Goal: Information Seeking & Learning: Learn about a topic

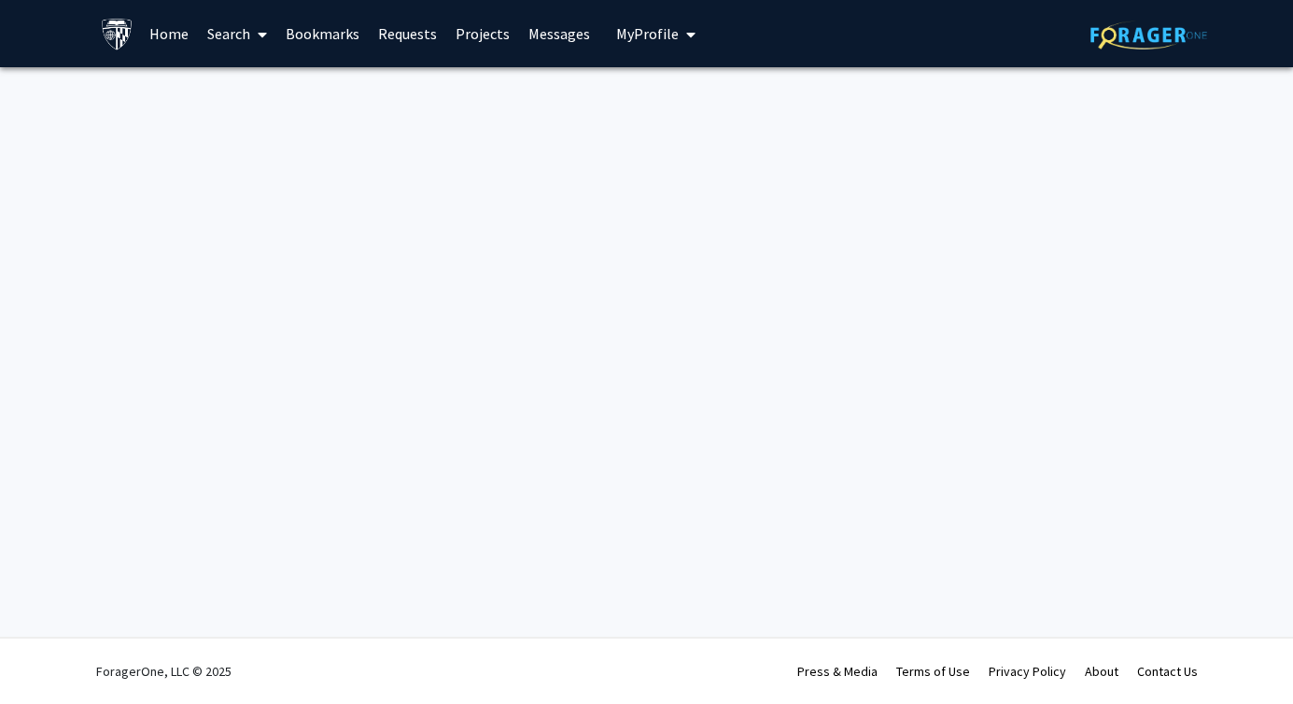
click at [237, 39] on link "Search" at bounding box center [237, 33] width 78 height 65
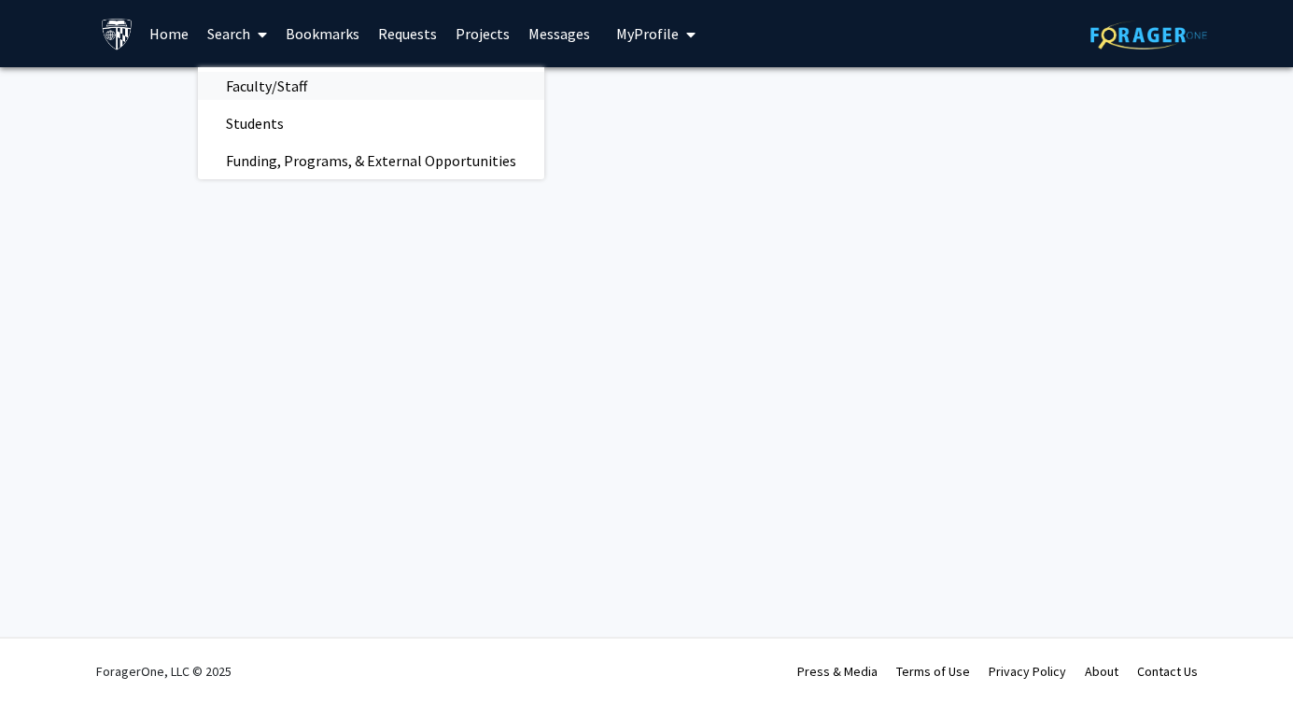
click at [252, 90] on span "Faculty/Staff" at bounding box center [266, 85] width 137 height 37
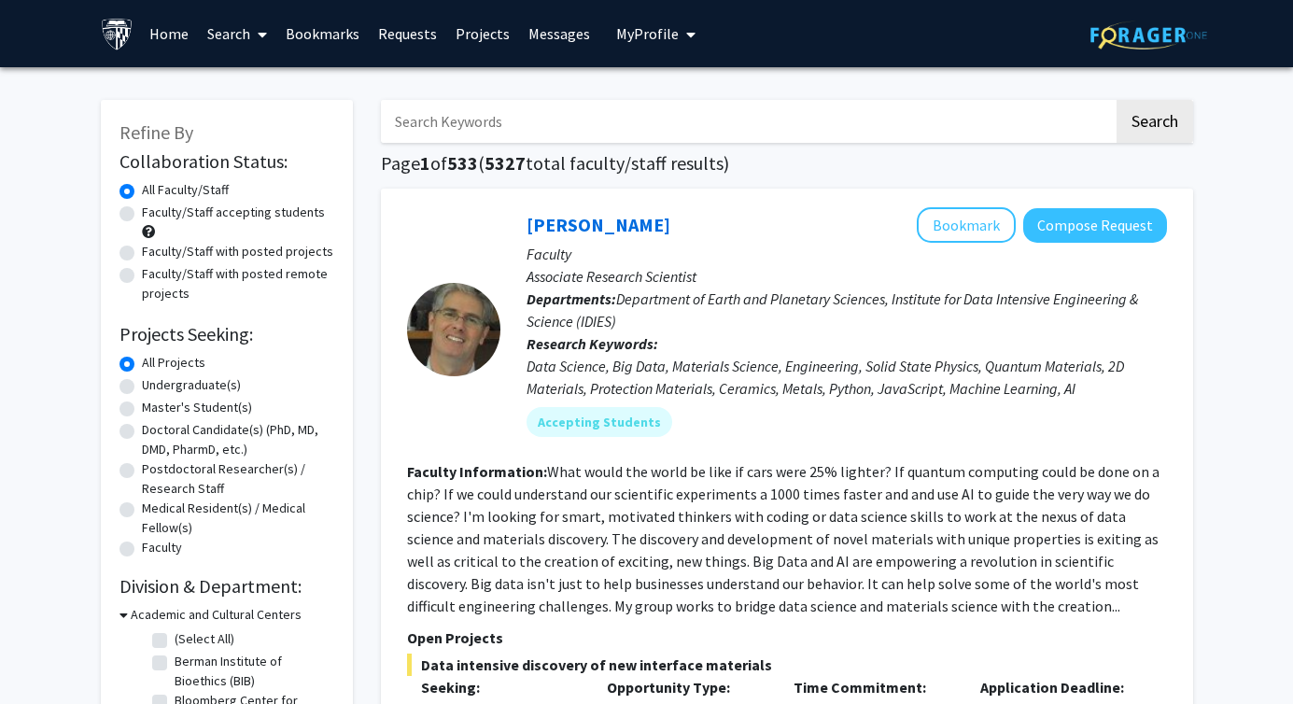
click at [169, 212] on label "Faculty/Staff accepting students" at bounding box center [233, 213] width 183 height 20
click at [154, 212] on input "Faculty/Staff accepting students" at bounding box center [148, 209] width 12 height 12
radio input "true"
click at [202, 394] on label "Undergraduate(s)" at bounding box center [191, 385] width 99 height 20
click at [154, 388] on input "Undergraduate(s)" at bounding box center [148, 381] width 12 height 12
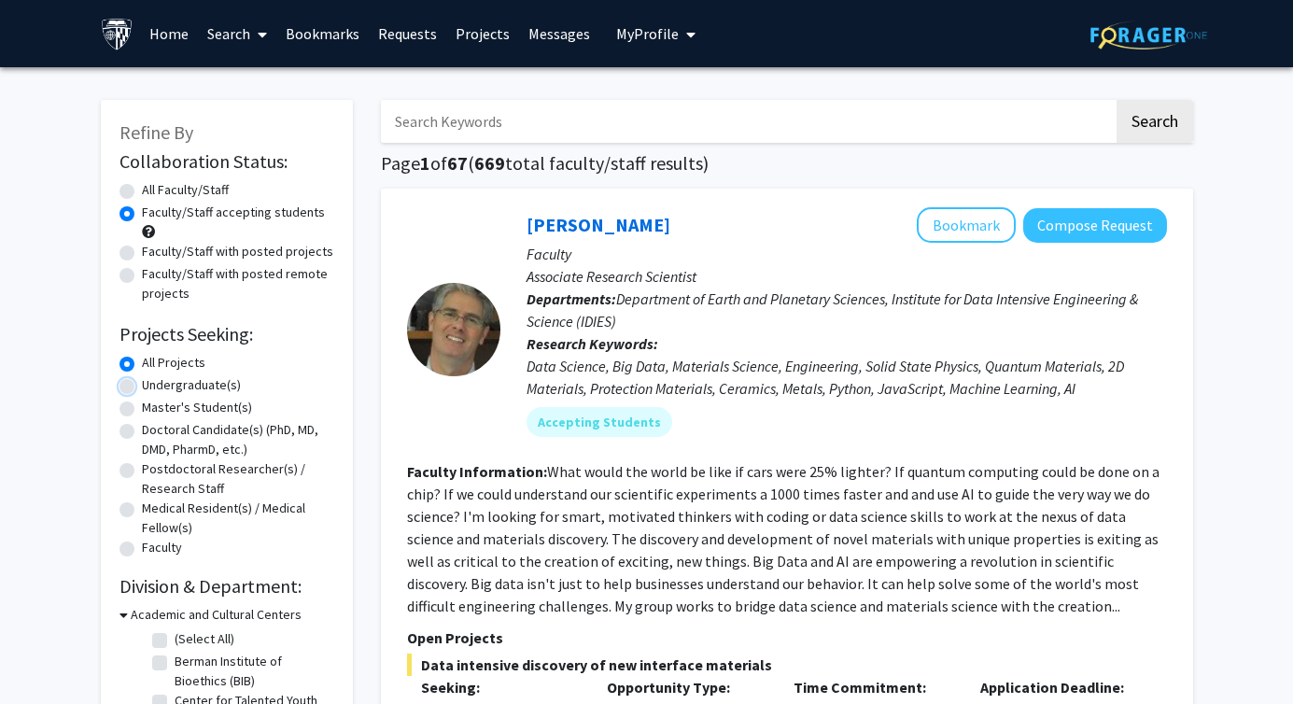
radio input "true"
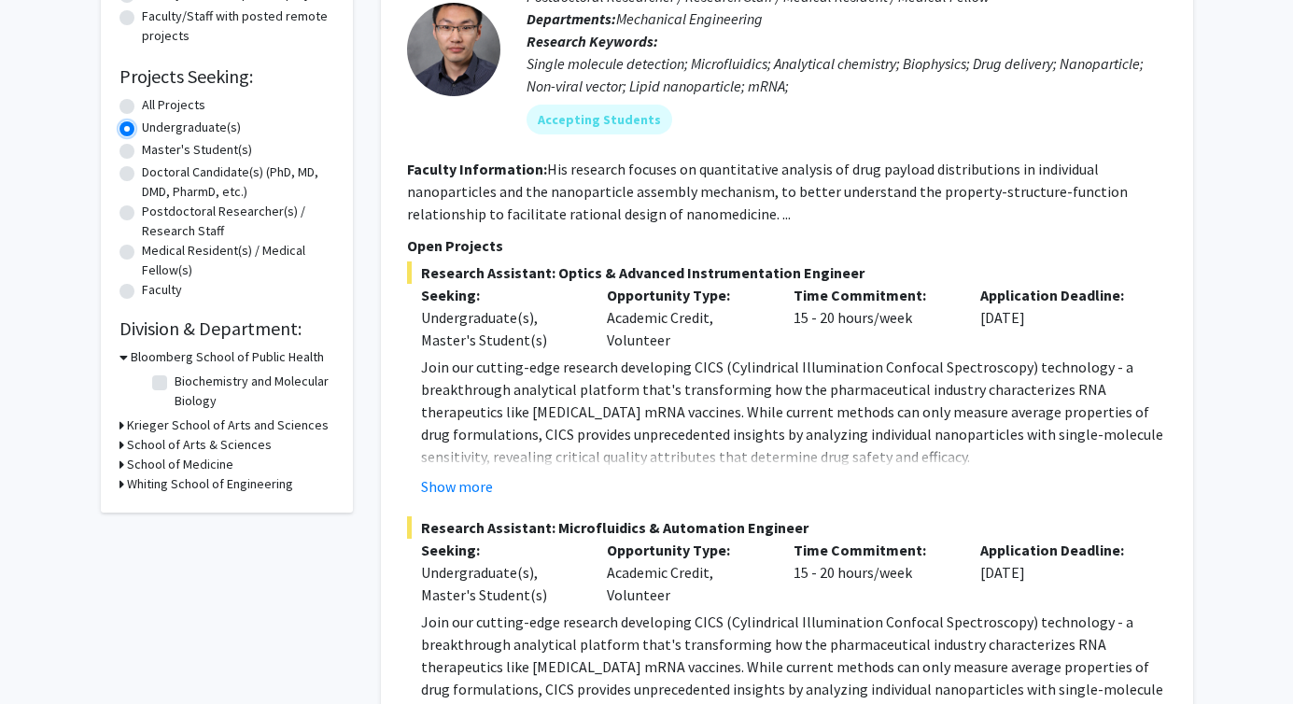
scroll to position [297, 0]
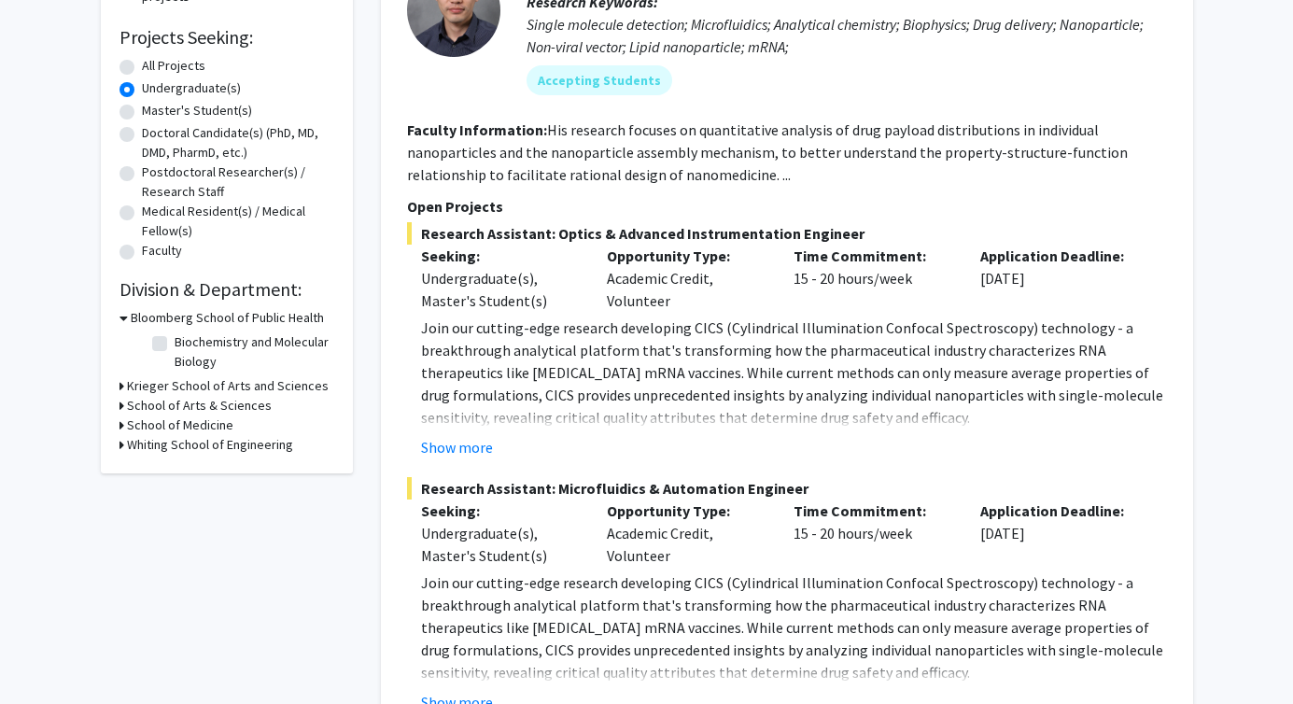
click at [190, 422] on h3 "School of Medicine" at bounding box center [180, 426] width 106 height 20
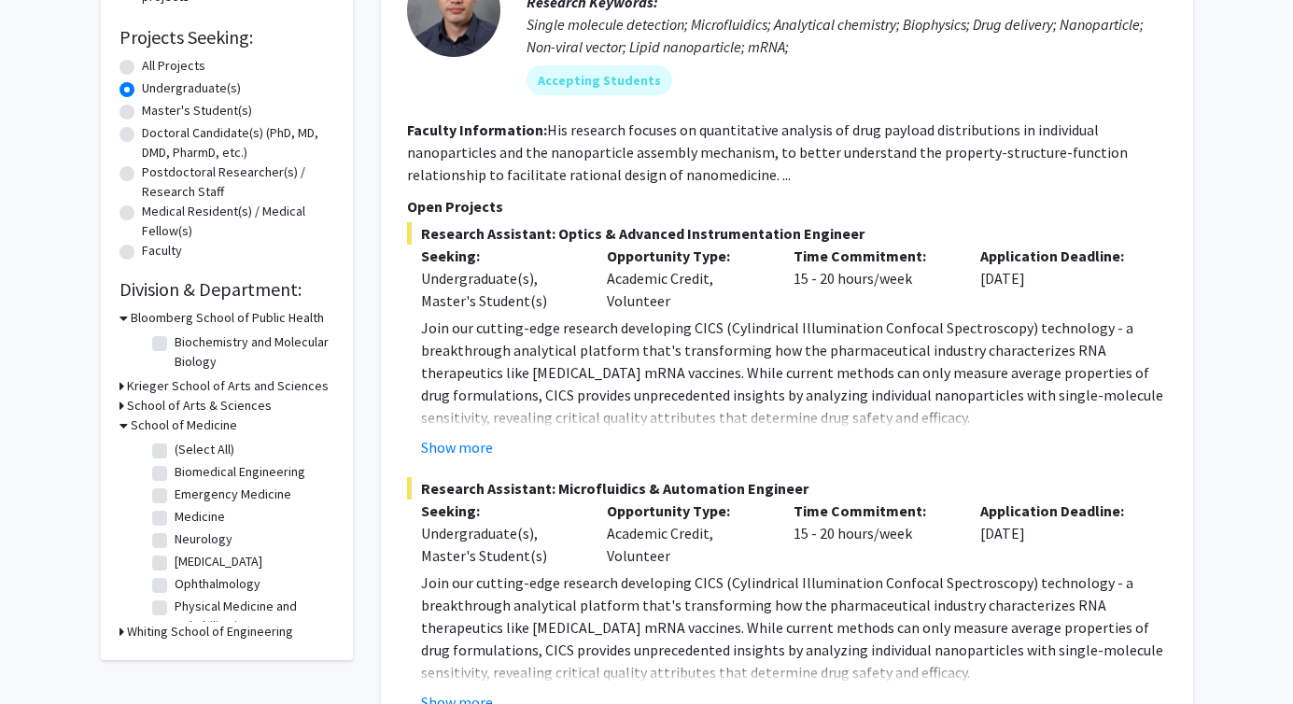
click at [175, 446] on label "(Select All)" at bounding box center [205, 450] width 60 height 20
click at [175, 446] on input "(Select All)" at bounding box center [181, 446] width 12 height 12
checkbox input "true"
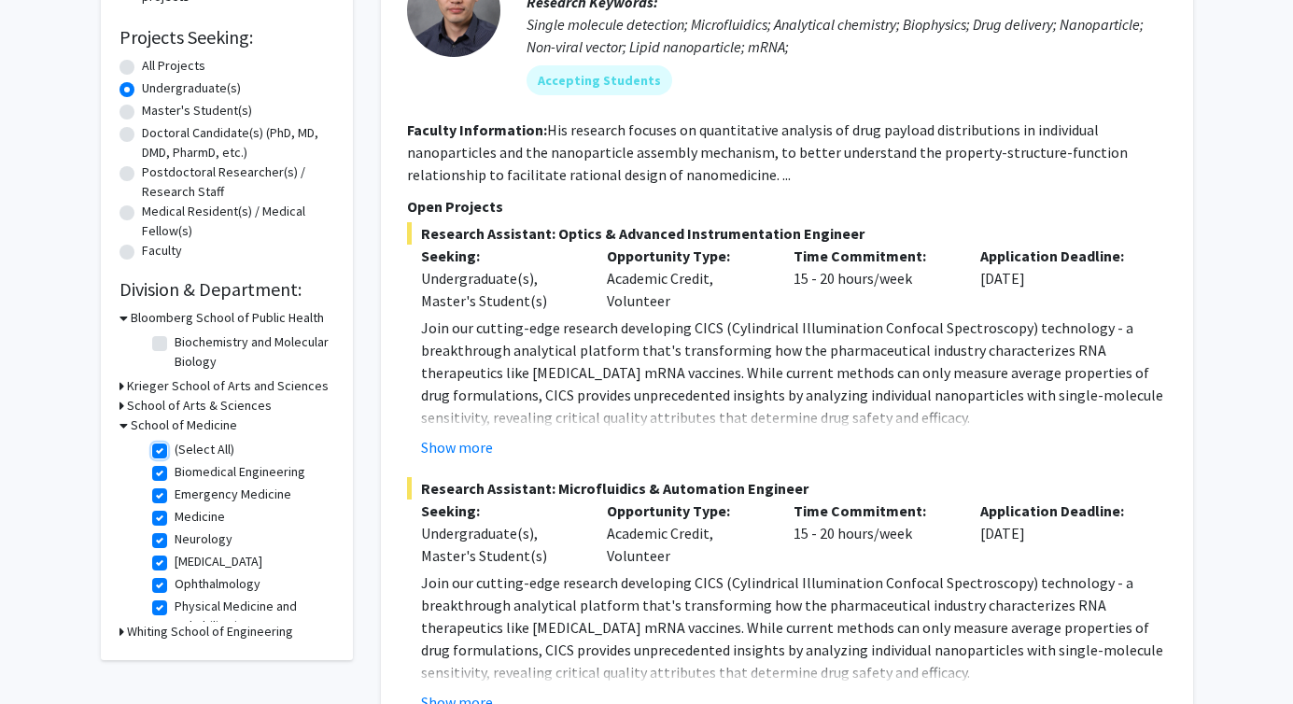
checkbox input "true"
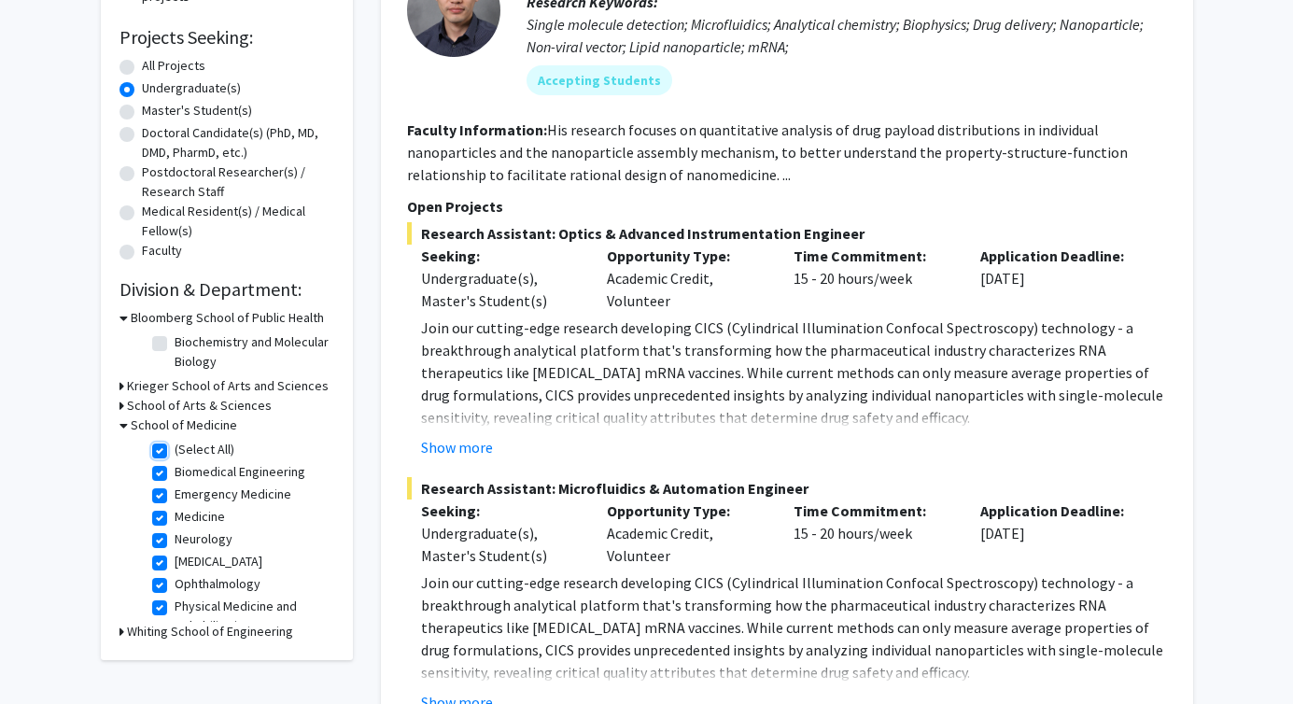
checkbox input "true"
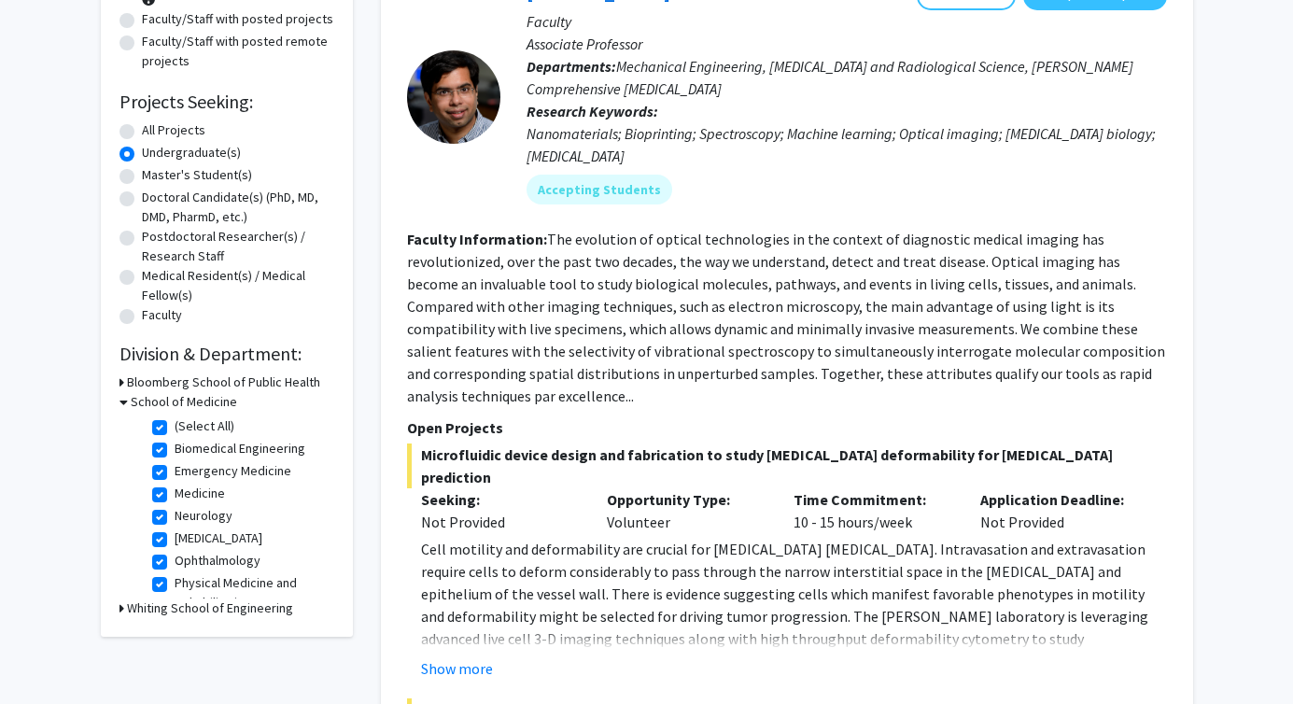
scroll to position [321, 0]
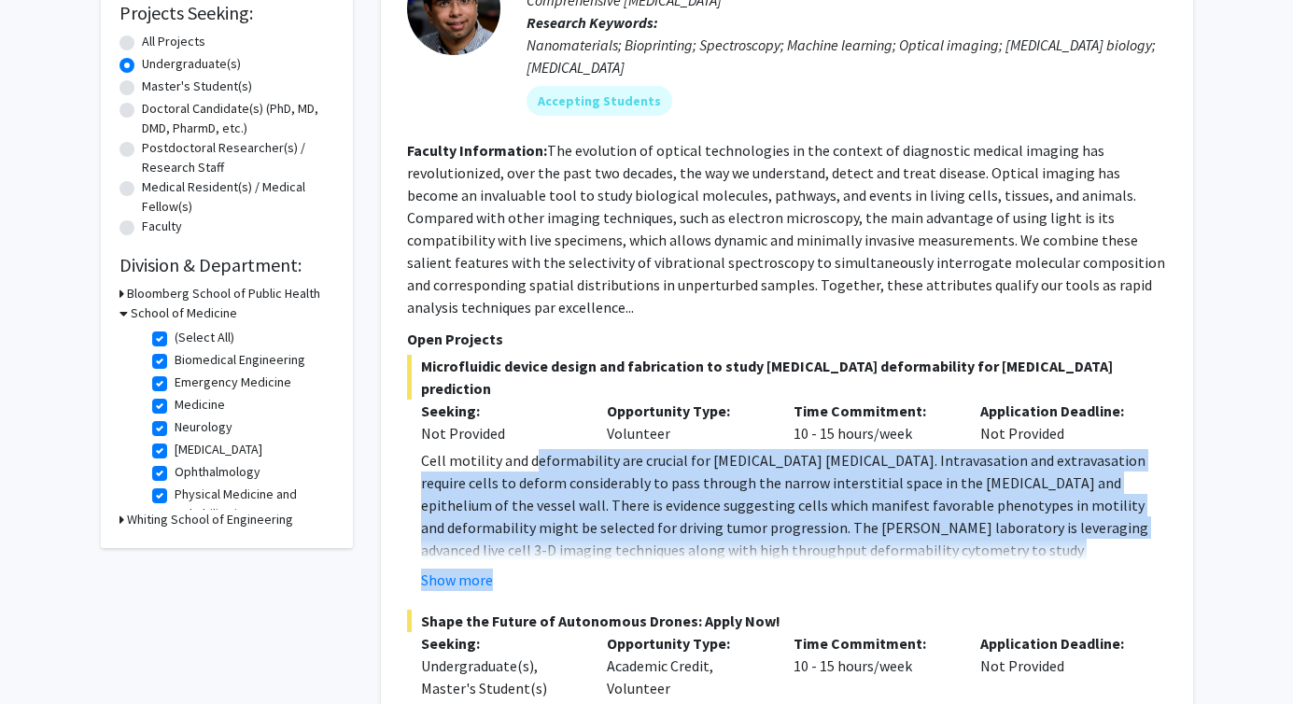
drag, startPoint x: 534, startPoint y: 435, endPoint x: 694, endPoint y: 566, distance: 206.4
click at [694, 566] on fg-read-more "Cell motility and deformability are crucial for [MEDICAL_DATA] [MEDICAL_DATA]. …" at bounding box center [787, 520] width 760 height 142
click at [717, 491] on p "Cell motility and deformability are crucial for [MEDICAL_DATA] [MEDICAL_DATA]. …" at bounding box center [794, 516] width 746 height 134
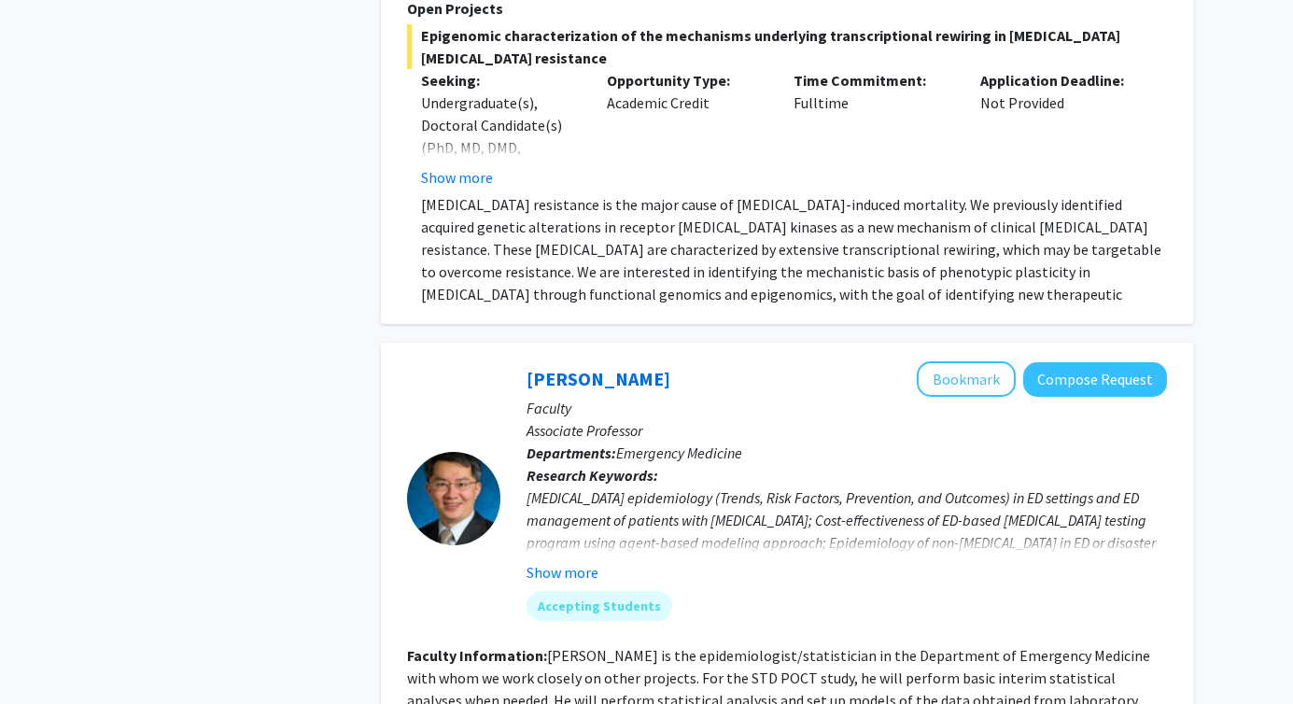
scroll to position [1856, 0]
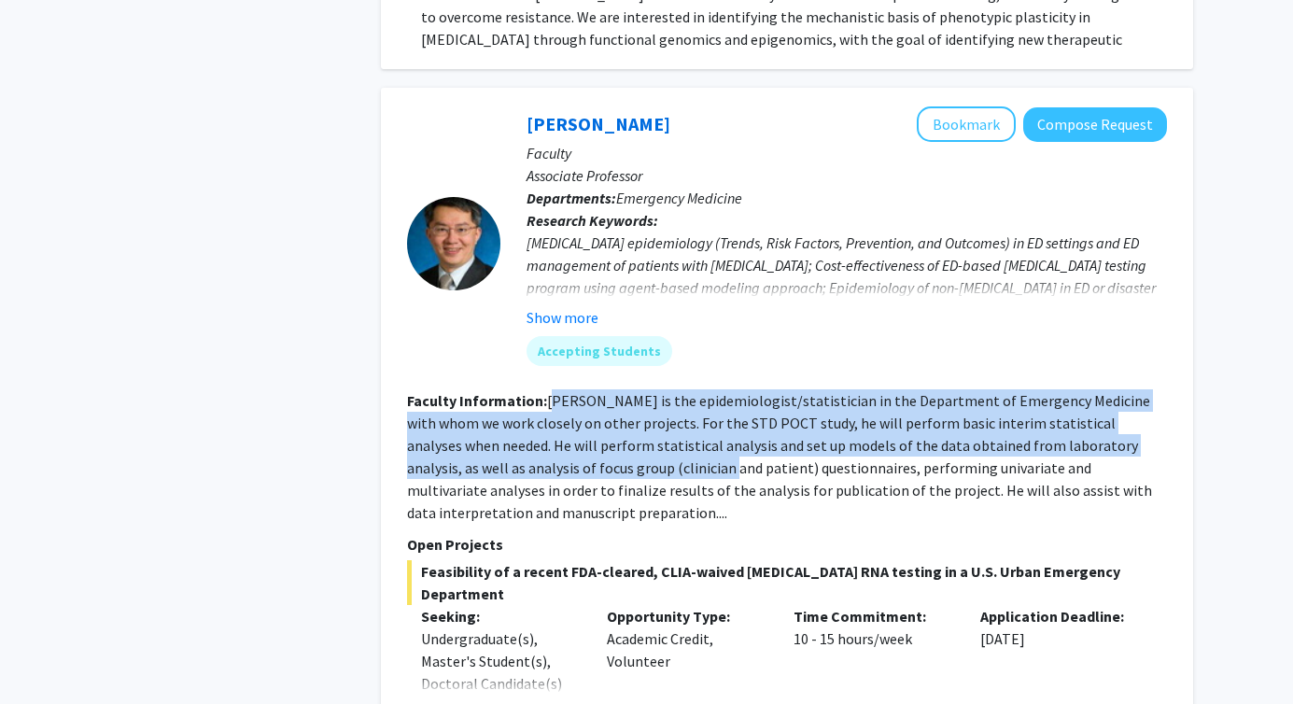
drag, startPoint x: 550, startPoint y: 350, endPoint x: 572, endPoint y: 417, distance: 70.6
click at [572, 417] on fg-read-more "[PERSON_NAME] is the epidemiologist/statistician in the Department of Emergency…" at bounding box center [779, 456] width 745 height 131
click at [572, 418] on fg-read-more "[PERSON_NAME] is the epidemiologist/statistician in the Department of Emergency…" at bounding box center [779, 456] width 745 height 131
drag, startPoint x: 572, startPoint y: 418, endPoint x: 558, endPoint y: 365, distance: 55.0
click at [558, 389] on section "Faculty Information: [PERSON_NAME] is the epidemiologist/statistician in the De…" at bounding box center [787, 456] width 760 height 134
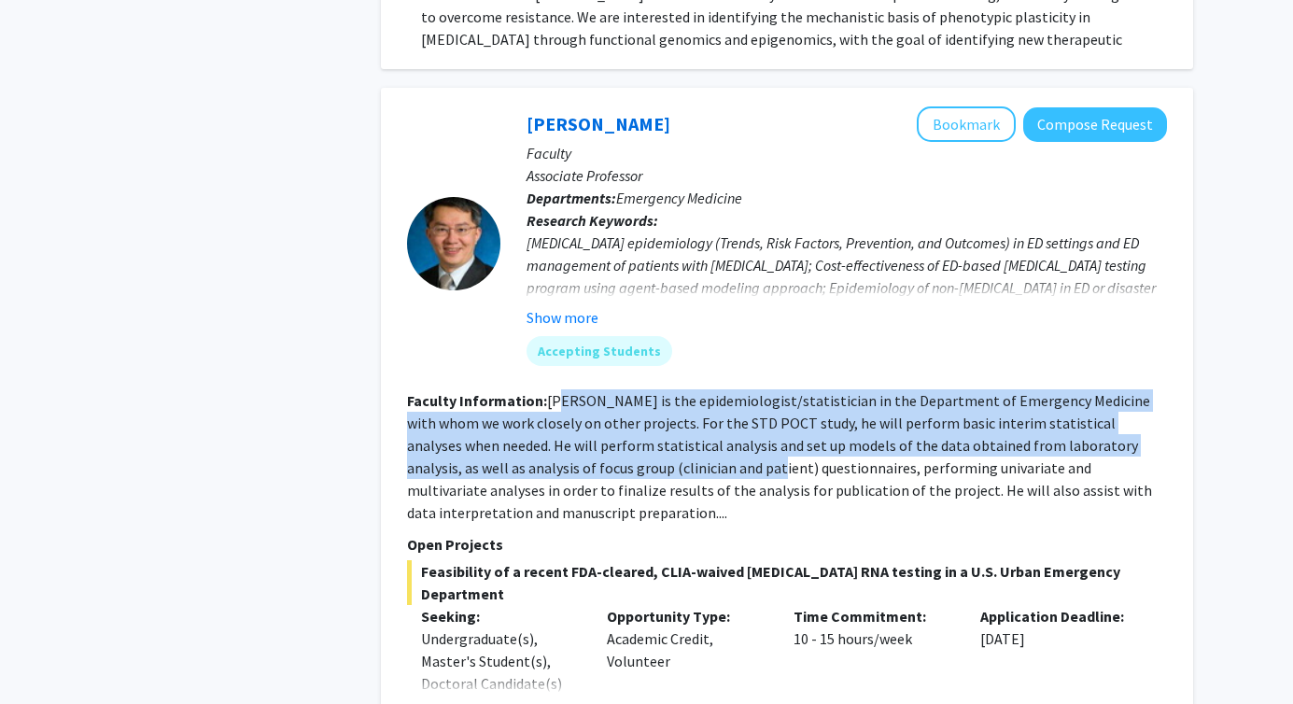
click at [557, 389] on section "Faculty Information: [PERSON_NAME] is the epidemiologist/statistician in the De…" at bounding box center [787, 456] width 760 height 134
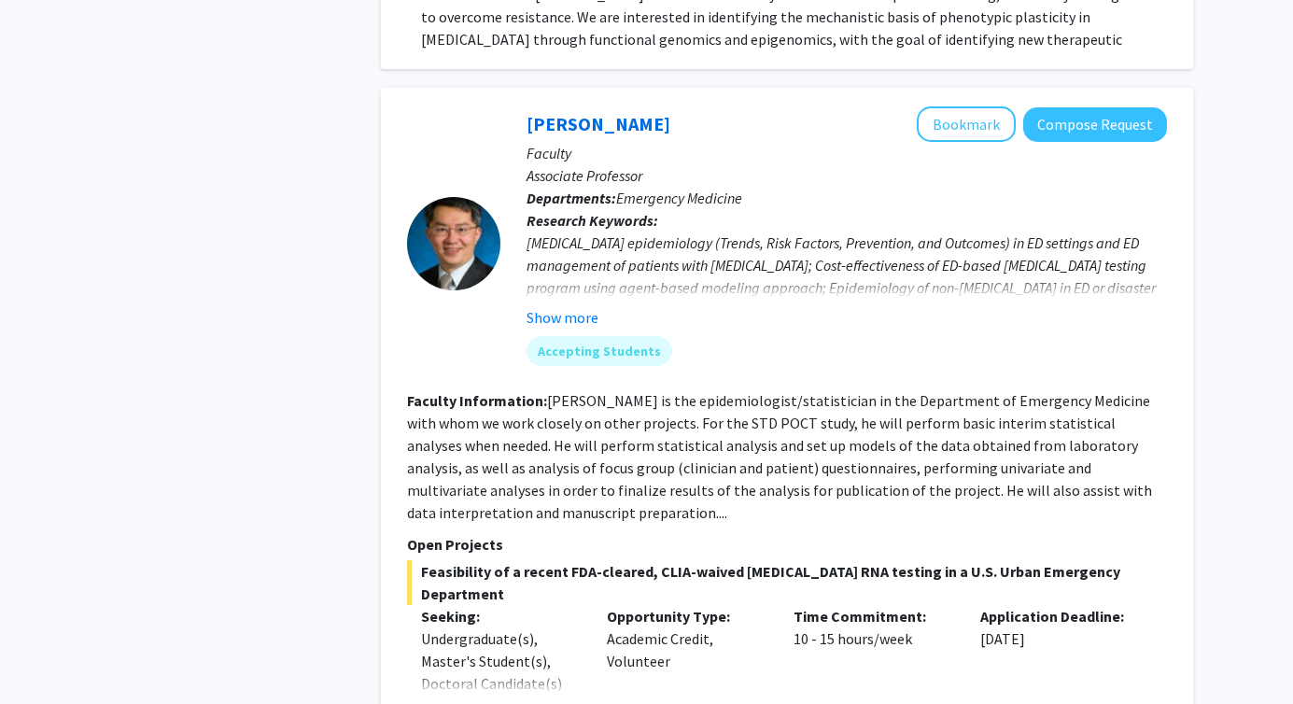
scroll to position [1857, 0]
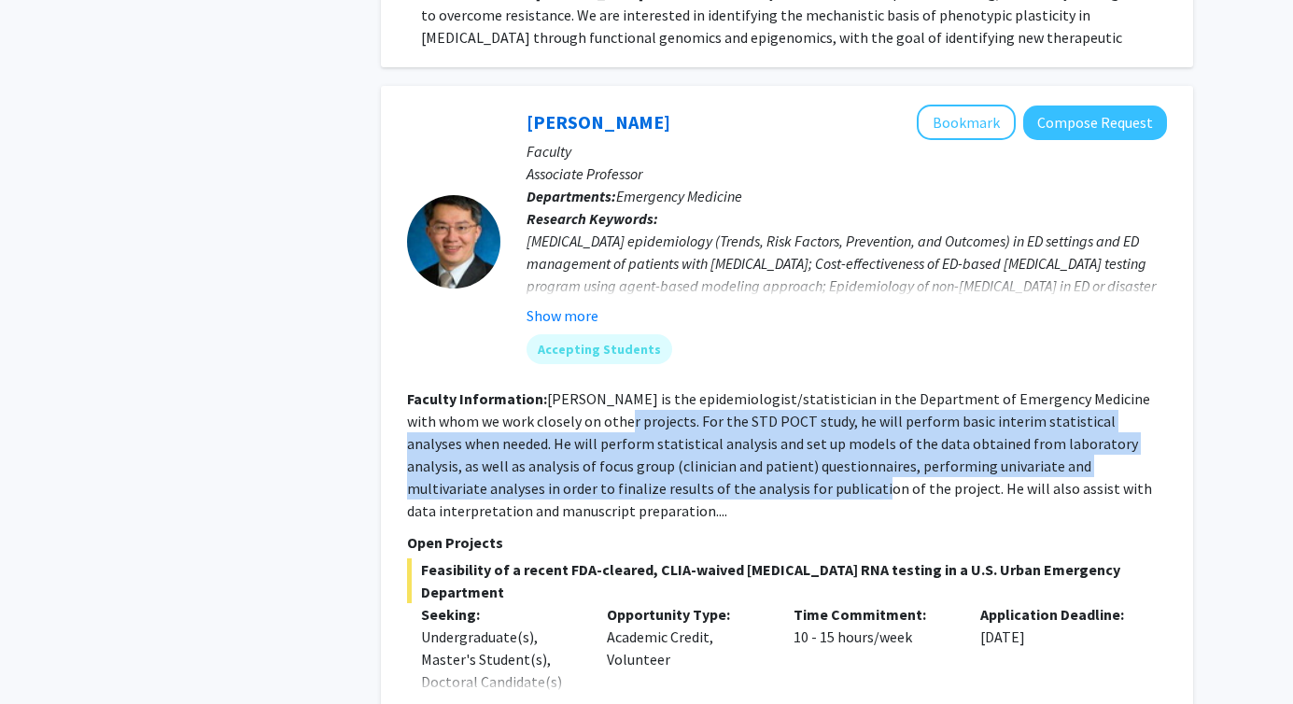
drag, startPoint x: 557, startPoint y: 365, endPoint x: 640, endPoint y: 438, distance: 110.5
click at [642, 439] on section "Faculty Information: [PERSON_NAME] is the epidemiologist/statistician in the De…" at bounding box center [787, 455] width 760 height 134
click at [640, 438] on fg-read-more "[PERSON_NAME] is the epidemiologist/statistician in the Department of Emergency…" at bounding box center [779, 454] width 745 height 131
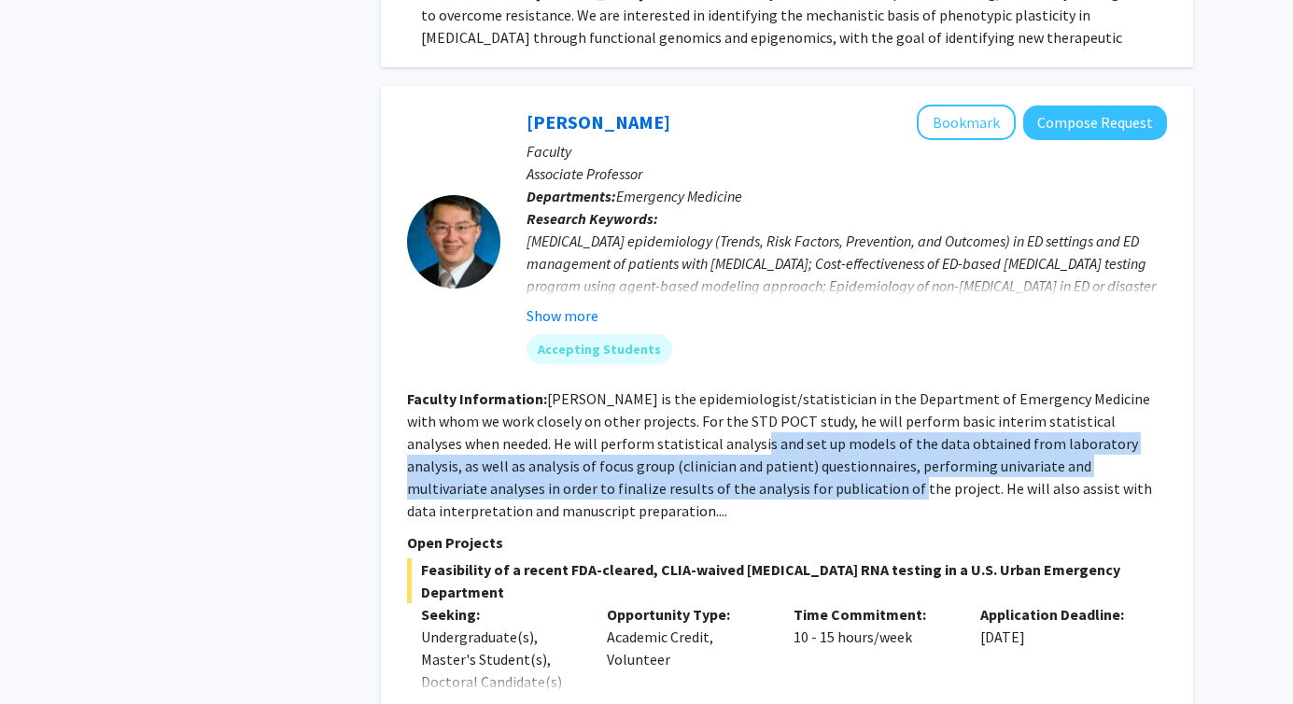
drag, startPoint x: 681, startPoint y: 447, endPoint x: 618, endPoint y: 393, distance: 82.8
click at [618, 393] on fg-read-more "[PERSON_NAME] is the epidemiologist/statistician in the Department of Emergency…" at bounding box center [779, 454] width 745 height 131
click at [618, 392] on fg-read-more "[PERSON_NAME] is the epidemiologist/statistician in the Department of Emergency…" at bounding box center [779, 454] width 745 height 131
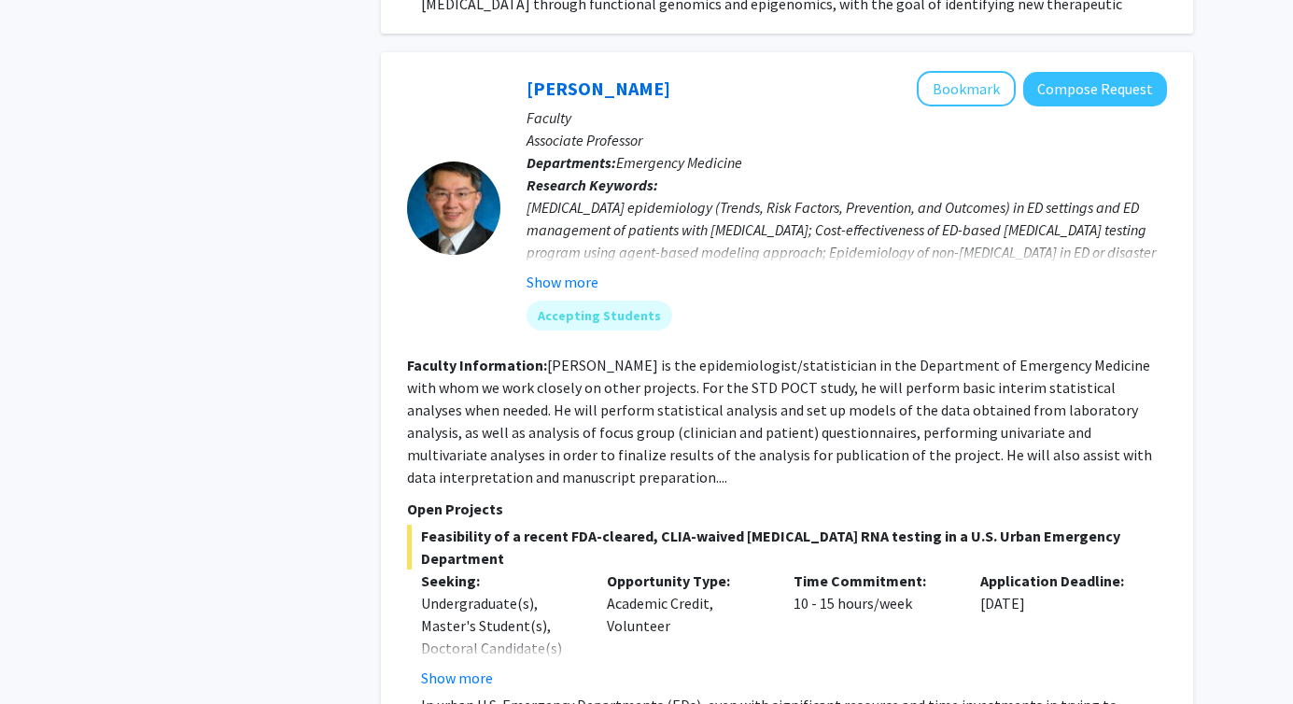
scroll to position [2252, 0]
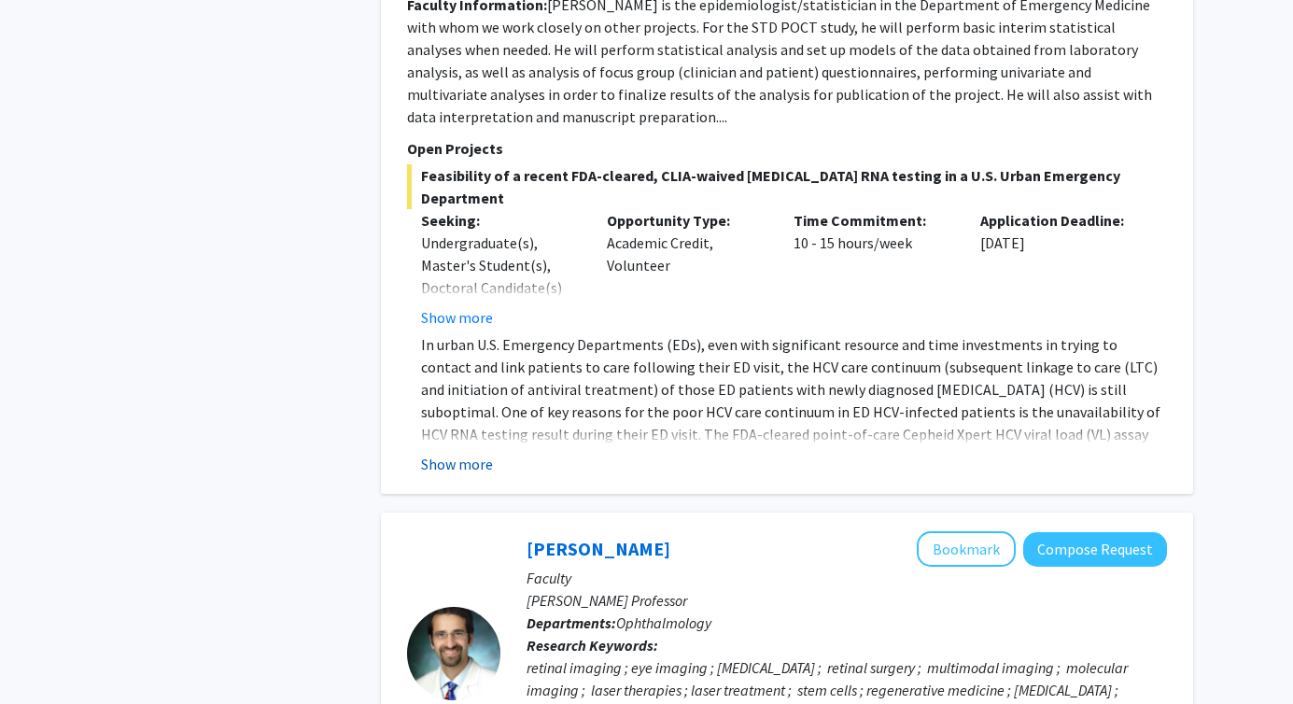
click at [441, 453] on button "Show more" at bounding box center [457, 464] width 72 height 22
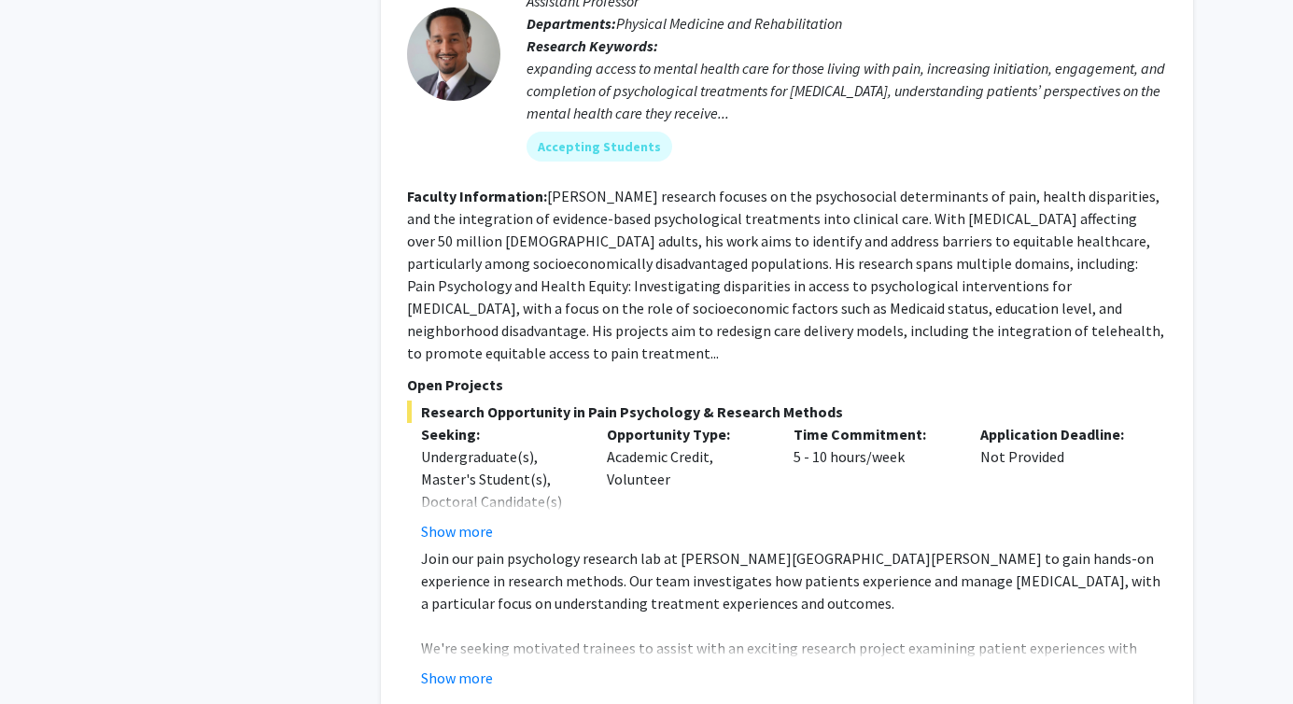
scroll to position [3955, 0]
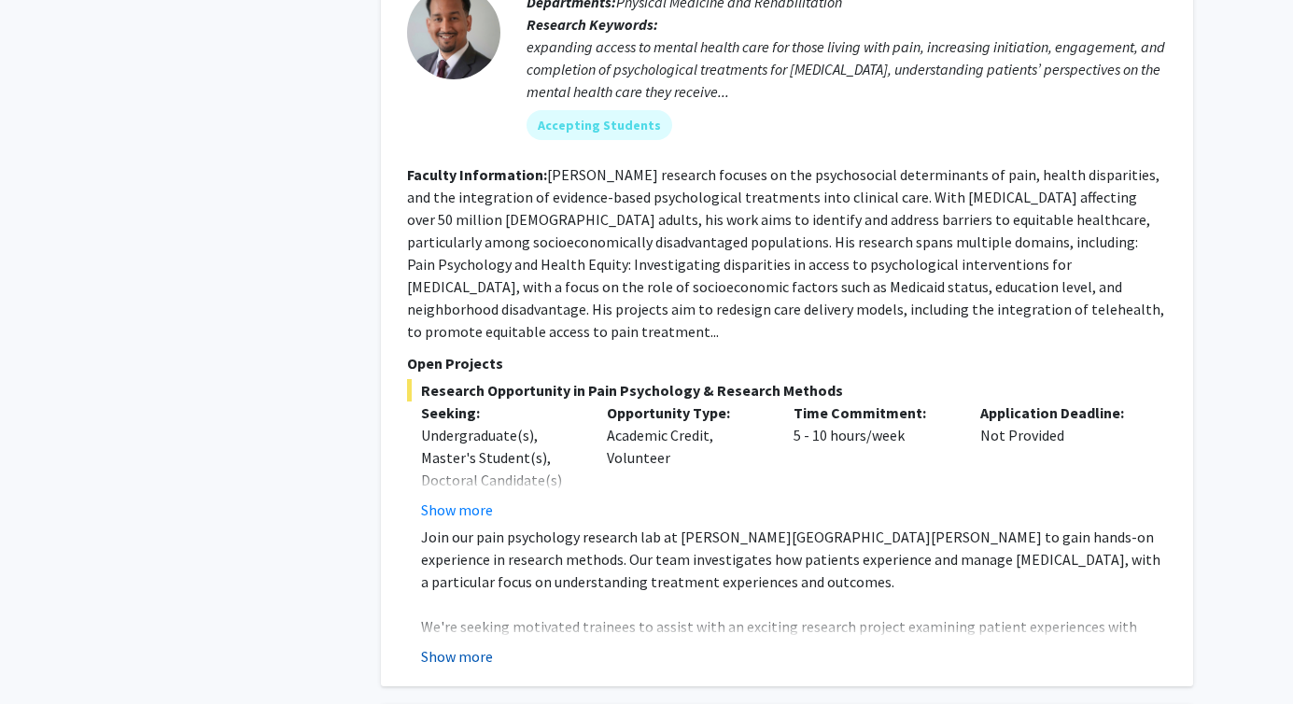
click at [442, 645] on button "Show more" at bounding box center [457, 656] width 72 height 22
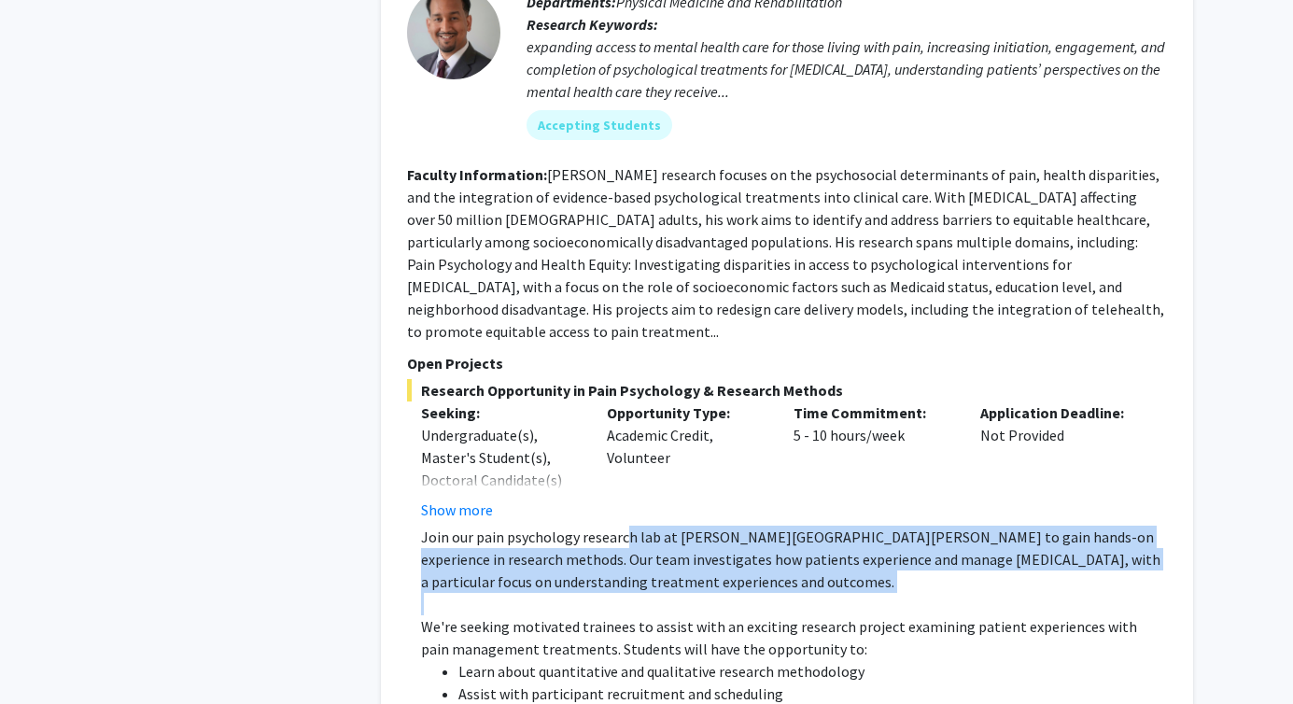
drag, startPoint x: 625, startPoint y: 403, endPoint x: 683, endPoint y: 461, distance: 81.9
click at [683, 593] on p at bounding box center [794, 604] width 746 height 22
drag, startPoint x: 783, startPoint y: 452, endPoint x: 504, endPoint y: 396, distance: 283.9
click at [504, 526] on p "Join our pain psychology research lab at [PERSON_NAME][GEOGRAPHIC_DATA][PERSON_…" at bounding box center [794, 559] width 746 height 67
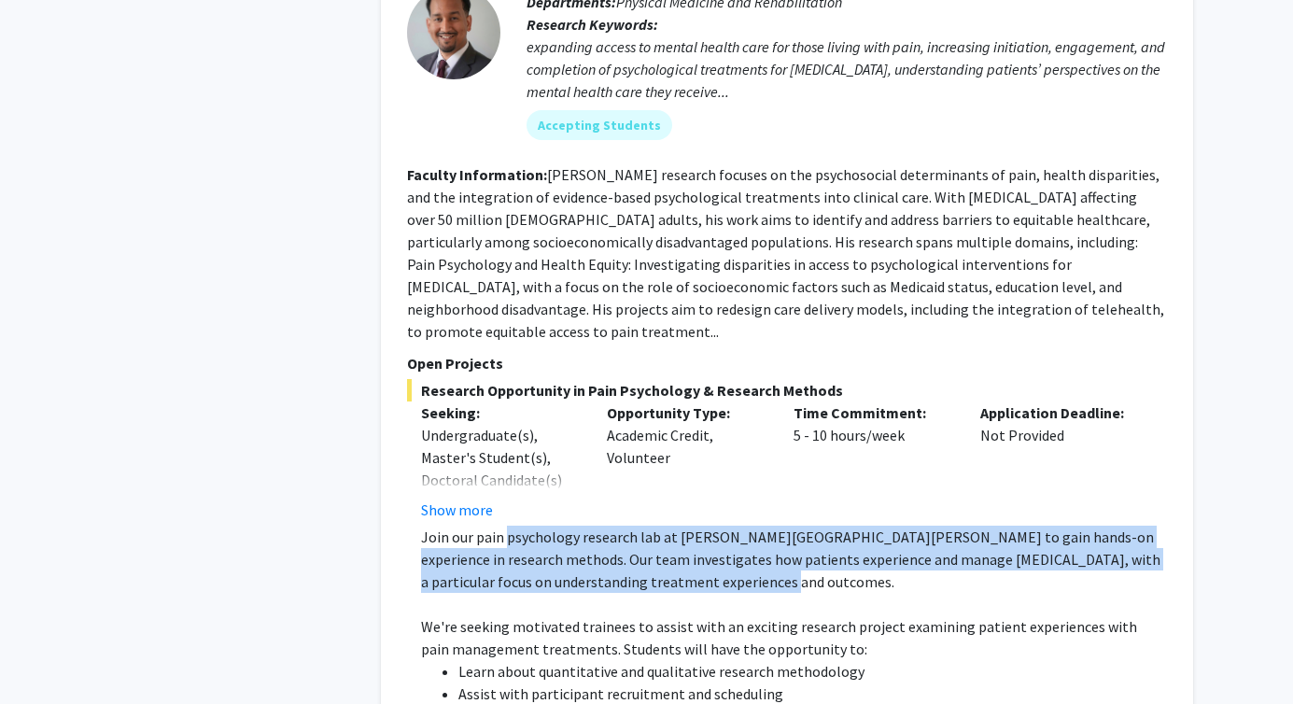
click at [505, 526] on p "Join our pain psychology research lab at [PERSON_NAME][GEOGRAPHIC_DATA][PERSON_…" at bounding box center [794, 559] width 746 height 67
drag, startPoint x: 505, startPoint y: 396, endPoint x: 628, endPoint y: 452, distance: 135.4
click at [630, 526] on p "Join our pain psychology research lab at [PERSON_NAME][GEOGRAPHIC_DATA][PERSON_…" at bounding box center [794, 559] width 746 height 67
click at [628, 526] on p "Join our pain psychology research lab at [PERSON_NAME][GEOGRAPHIC_DATA][PERSON_…" at bounding box center [794, 559] width 746 height 67
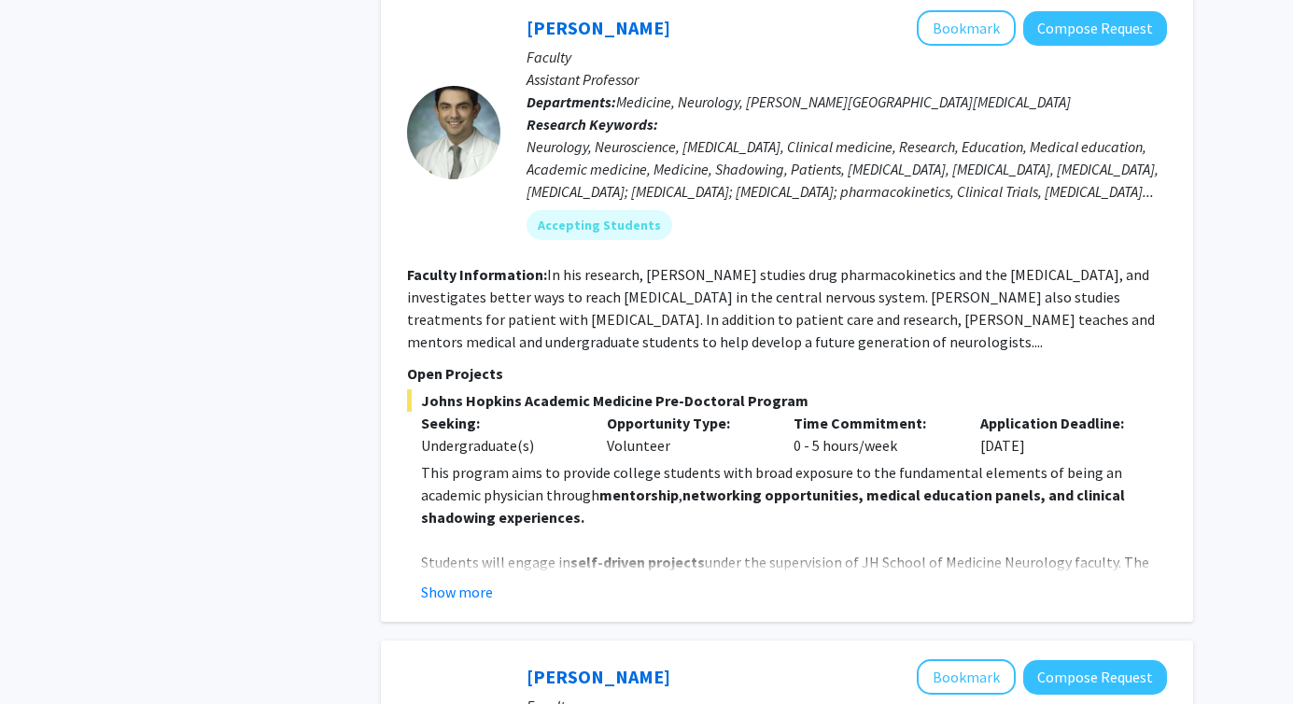
scroll to position [4965, 0]
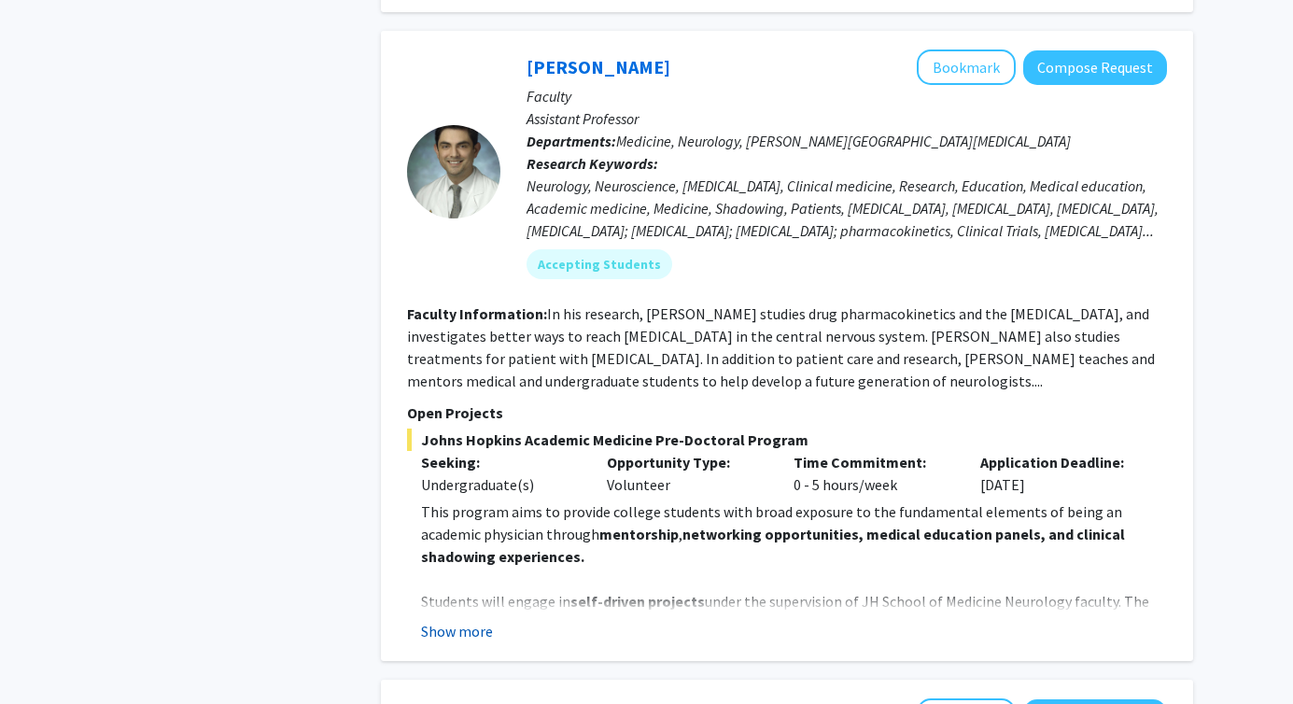
click at [426, 620] on button "Show more" at bounding box center [457, 631] width 72 height 22
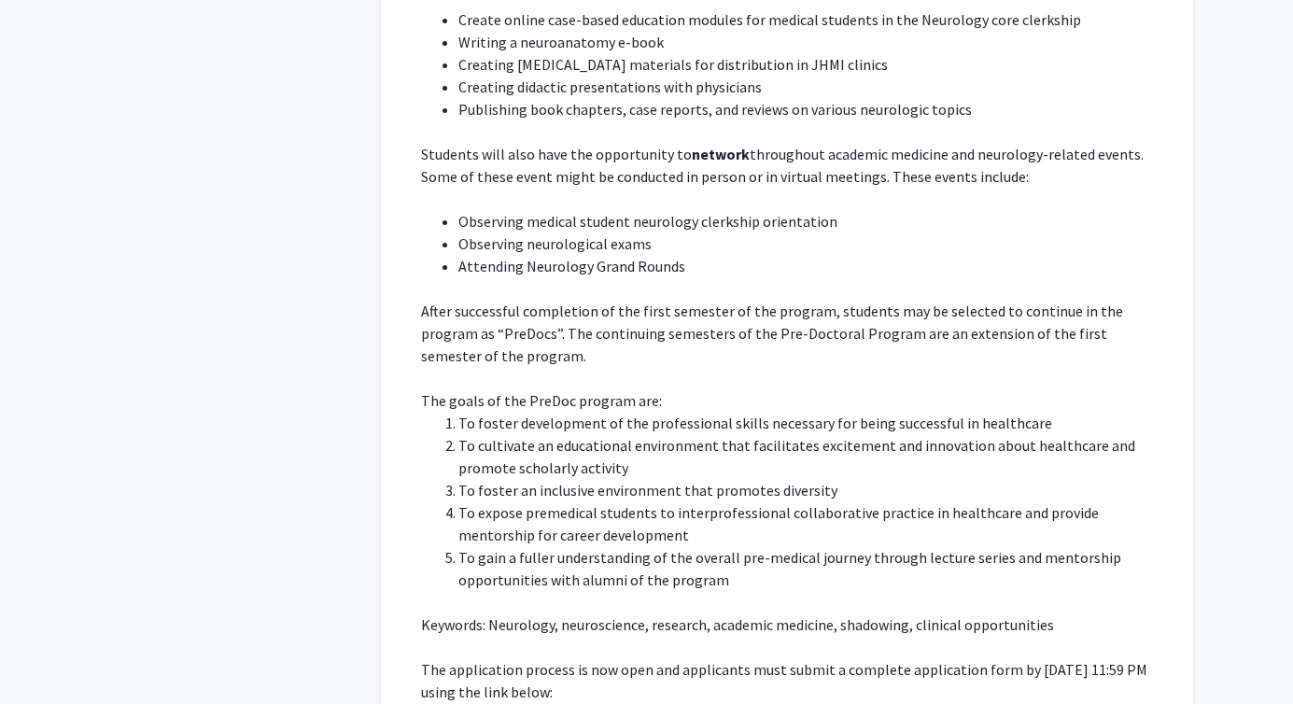
scroll to position [5779, 0]
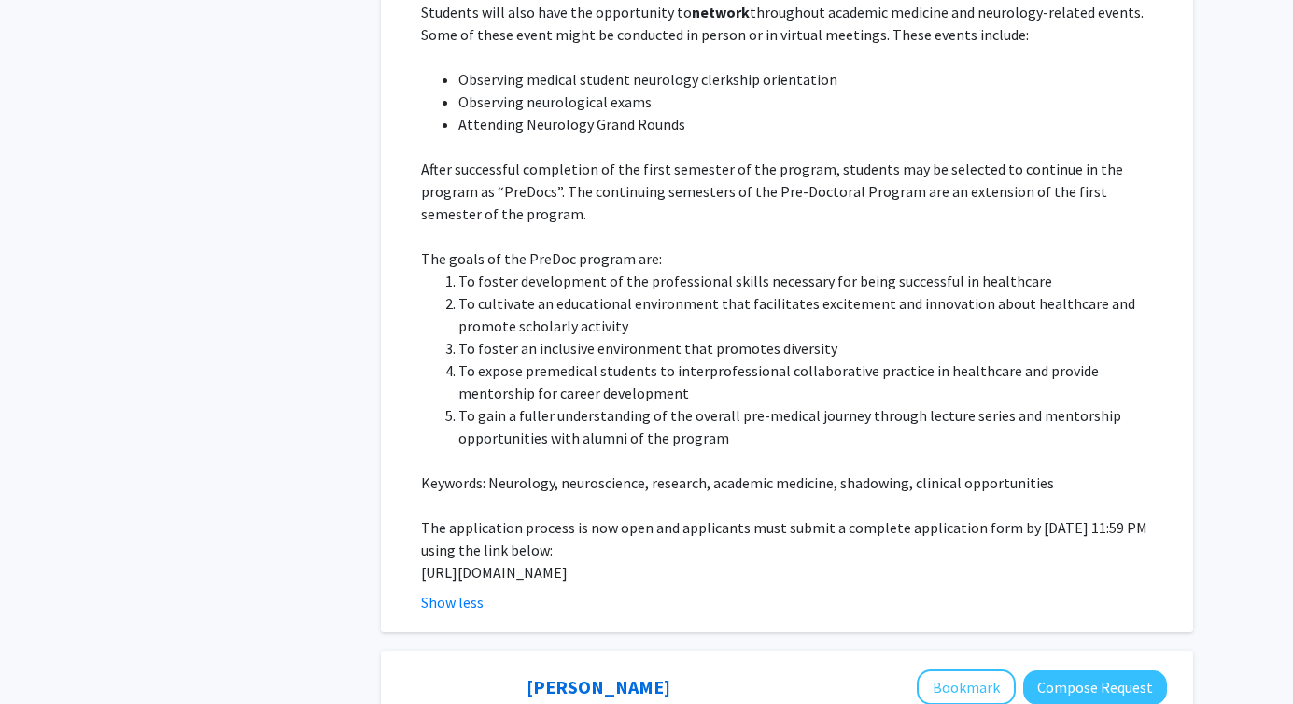
drag, startPoint x: 532, startPoint y: 438, endPoint x: 413, endPoint y: 418, distance: 121.1
click at [411, 417] on fg-read-more "This program aims to provide college students with broad exposure to the fundam…" at bounding box center [787, 150] width 760 height 926
copy p "[URL][DOMAIN_NAME]"
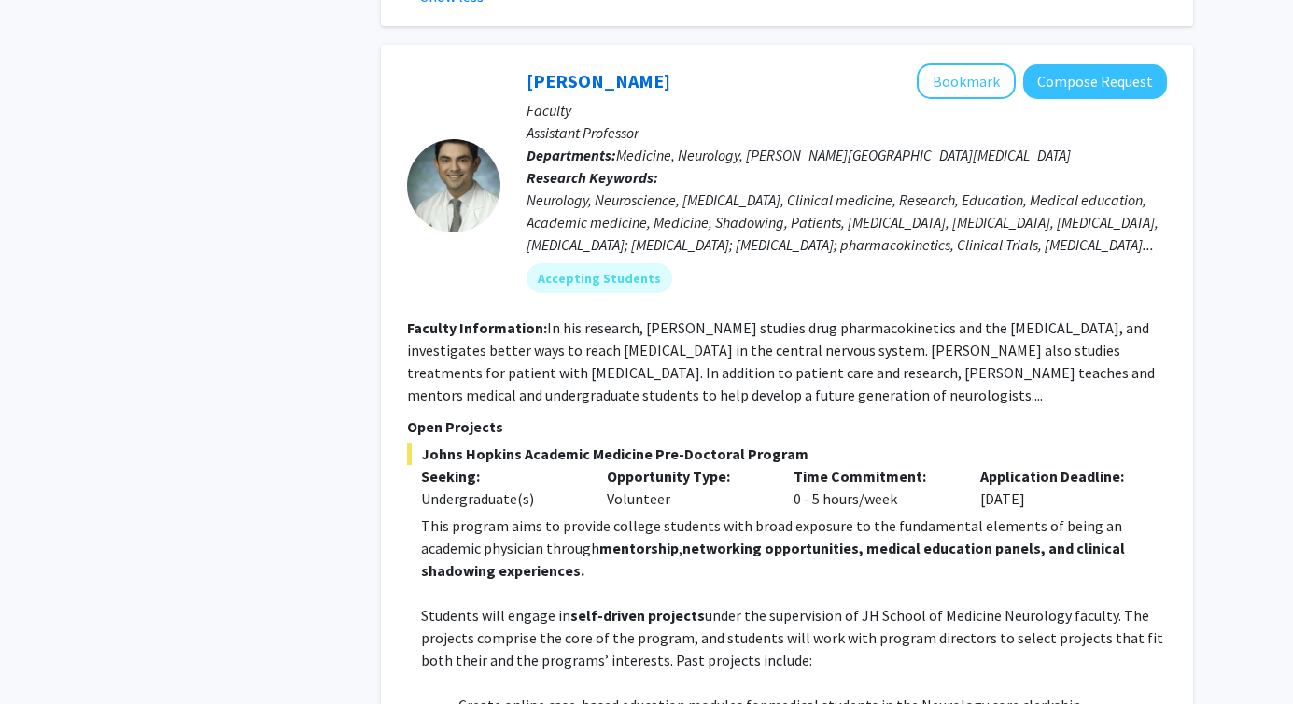
scroll to position [4949, 0]
